Goal: Transaction & Acquisition: Book appointment/travel/reservation

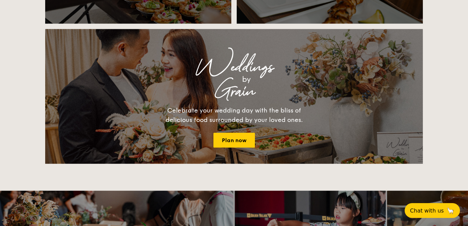
scroll to position [909, 0]
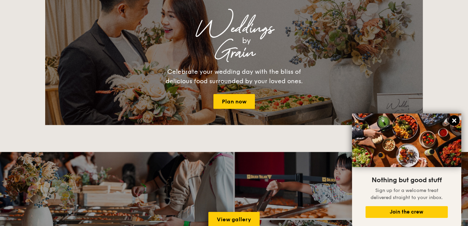
click at [453, 122] on icon at bounding box center [454, 121] width 4 height 4
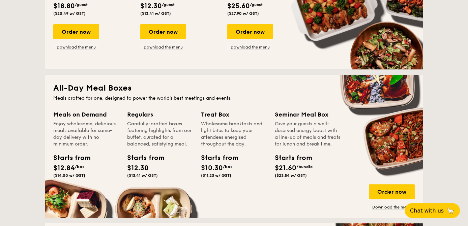
scroll to position [284, 0]
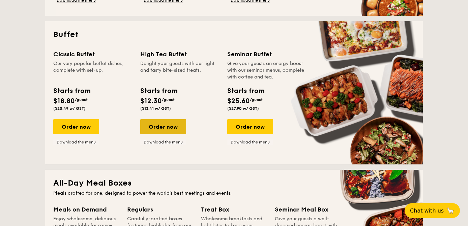
click at [163, 129] on div "Order now" at bounding box center [163, 126] width 46 height 15
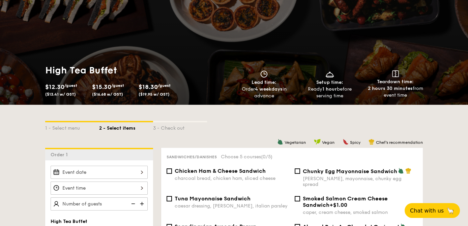
scroll to position [101, 0]
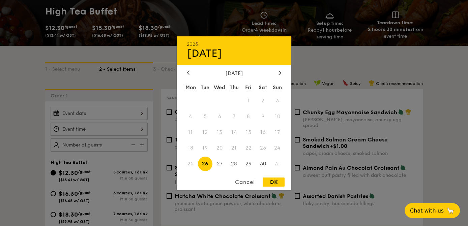
click at [145, 112] on div "2025 Aug [DATE] Tue Wed Thu Fri Sat Sun 1 2 3 4 5 6 7 8 9 10 11 12 13 14 15 16 …" at bounding box center [99, 113] width 97 height 13
click at [264, 164] on span "30" at bounding box center [262, 164] width 14 height 14
click at [274, 184] on div "OK" at bounding box center [273, 182] width 22 height 9
type input "[DATE]"
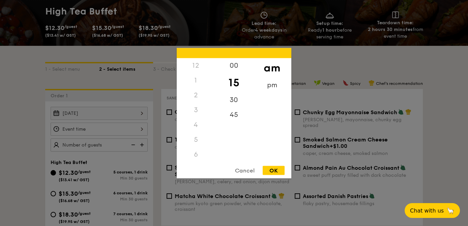
click at [68, 129] on div "12 1 2 3 4 5 6 7 8 9 10 11 00 15 30 45 am pm Cancel OK" at bounding box center [99, 129] width 97 height 13
click at [194, 107] on div "8" at bounding box center [196, 106] width 38 height 20
click at [283, 171] on div "OK" at bounding box center [273, 170] width 22 height 9
type input "8:15AM"
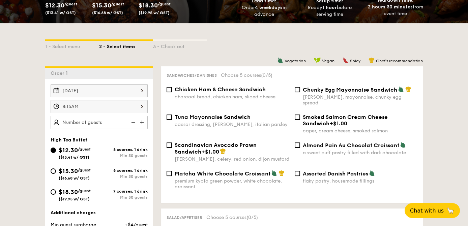
scroll to position [134, 0]
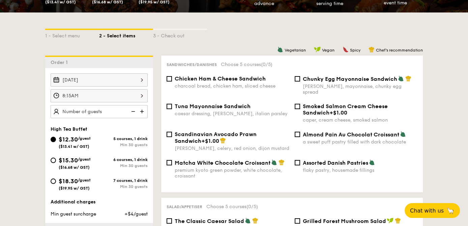
click at [142, 112] on img at bounding box center [142, 111] width 10 height 13
type input "200 guests"
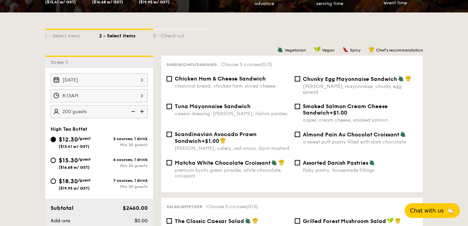
click at [99, 150] on div "$12.30 /guest ($13.41 w/ GST) 5 courses, 1 drink Min 30 guests" at bounding box center [99, 144] width 102 height 18
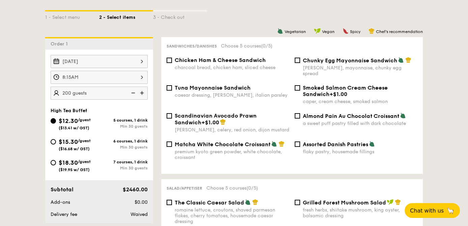
scroll to position [168, 0]
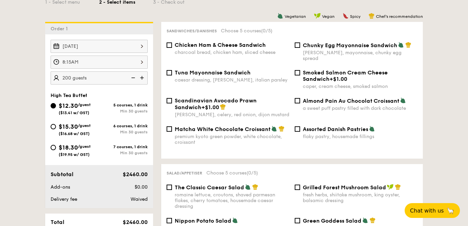
click at [78, 103] on span "$12.30" at bounding box center [68, 105] width 19 height 7
click at [56, 103] on input "$12.30 /guest ($13.41 w/ GST) 5 courses, 1 drink Min 30 guests" at bounding box center [53, 105] width 5 height 5
click at [132, 105] on div "5 courses, 1 drink" at bounding box center [123, 105] width 49 height 5
click at [56, 105] on input "$12.30 /guest ($13.41 w/ GST) 5 courses, 1 drink Min 30 guests" at bounding box center [53, 105] width 5 height 5
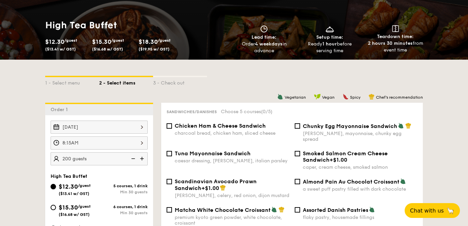
scroll to position [33, 0]
